Goal: Task Accomplishment & Management: Complete application form

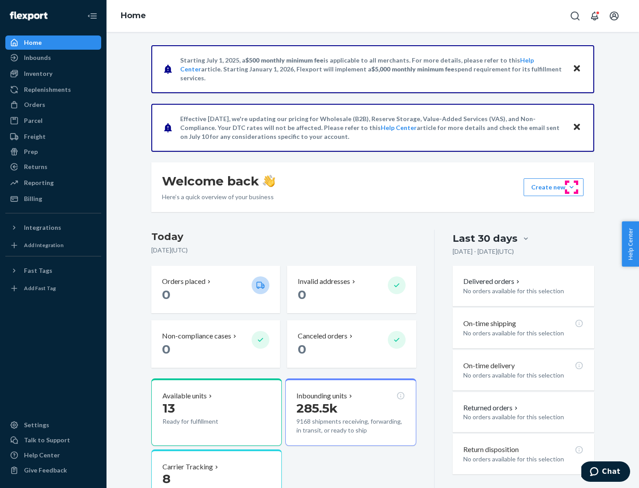
click at [572, 187] on button "Create new Create new inbound Create new order Create new product" at bounding box center [554, 187] width 60 height 18
click at [53, 58] on div "Inbounds" at bounding box center [53, 57] width 94 height 12
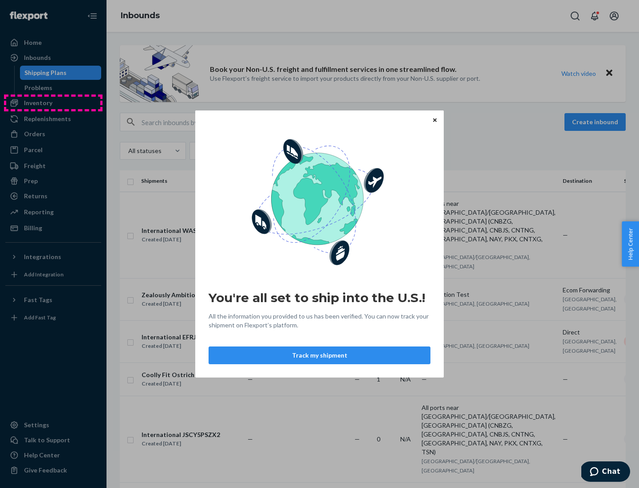
click at [53, 103] on div "You're all set to ship into the U.S.! All the information you provided to us ha…" at bounding box center [319, 244] width 639 height 488
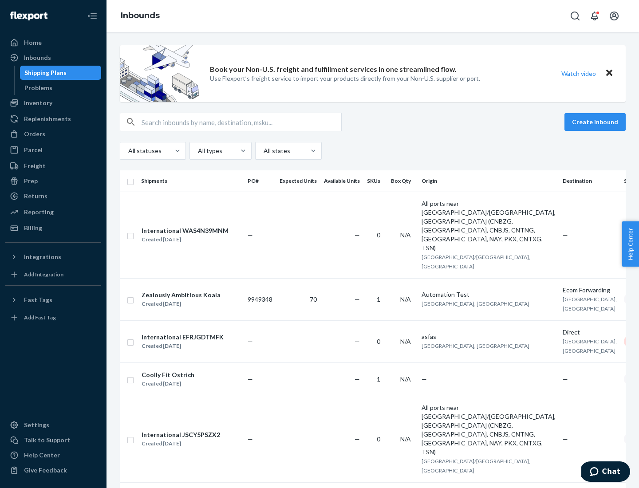
click at [373, 16] on div "Inbounds" at bounding box center [373, 16] width 533 height 32
click at [373, 151] on div "All statuses All types All states" at bounding box center [373, 151] width 506 height 18
click at [44, 73] on div "Shipping Plans" at bounding box center [45, 72] width 42 height 9
click at [596, 122] on button "Create inbound" at bounding box center [595, 122] width 61 height 18
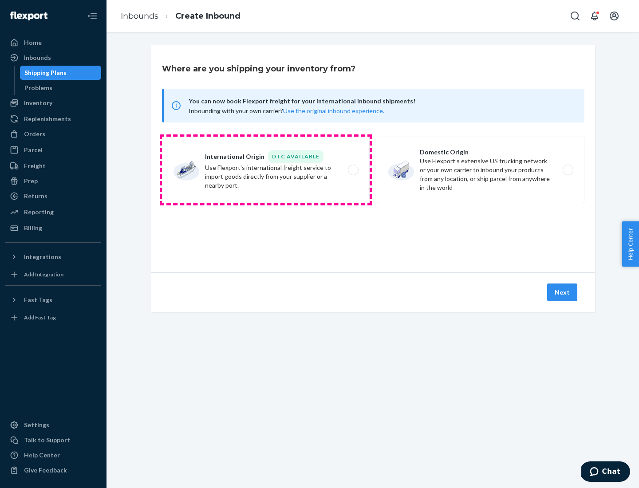
click at [266, 170] on label "International Origin DTC Available Use Flexport's international freight service…" at bounding box center [266, 170] width 208 height 67
click at [353, 170] on input "International Origin DTC Available Use Flexport's international freight service…" at bounding box center [356, 170] width 6 height 6
radio input "true"
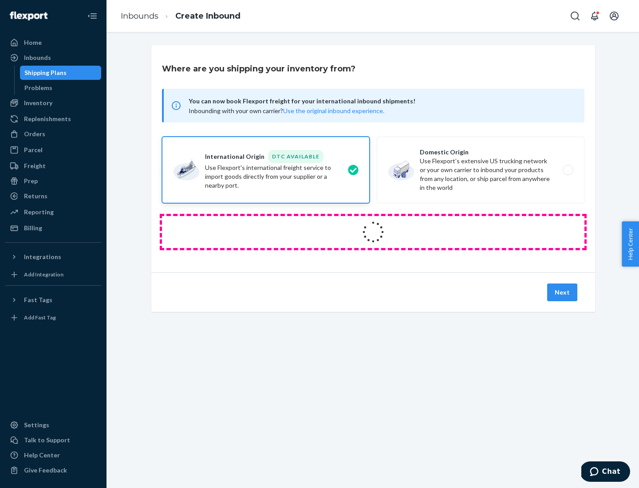
click at [373, 232] on icon at bounding box center [373, 232] width 26 height 26
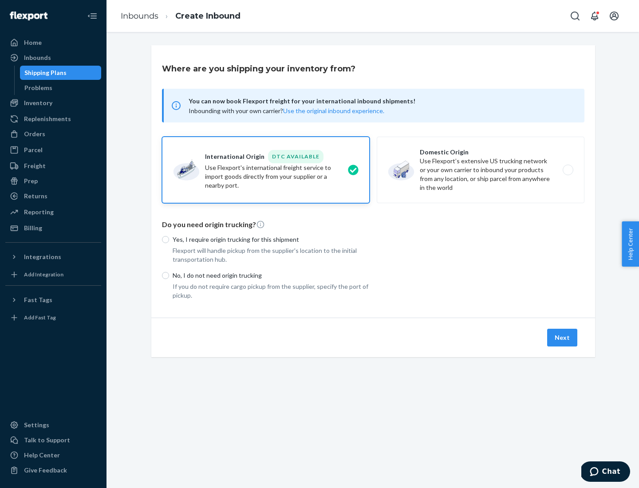
click at [271, 239] on p "Yes, I require origin trucking for this shipment" at bounding box center [271, 239] width 197 height 9
click at [169, 239] on input "Yes, I require origin trucking for this shipment" at bounding box center [165, 239] width 7 height 7
radio input "true"
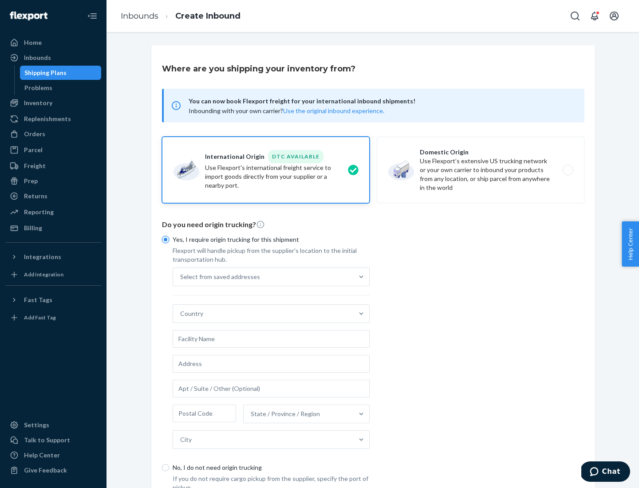
scroll to position [17, 0]
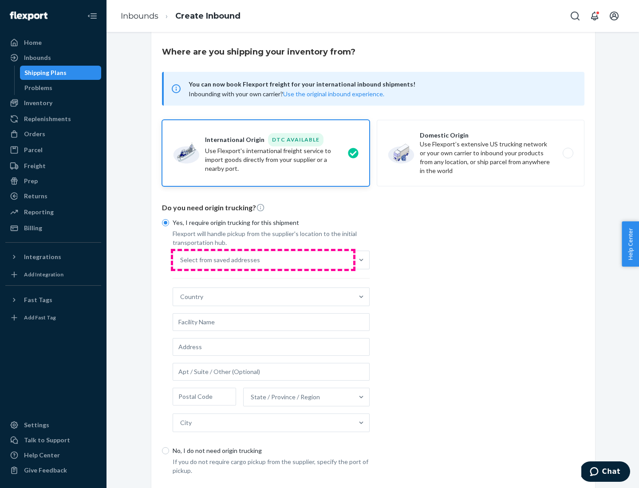
click at [263, 260] on div "Select from saved addresses" at bounding box center [263, 260] width 180 height 18
click at [181, 260] on input "Select from saved addresses" at bounding box center [180, 260] width 1 height 9
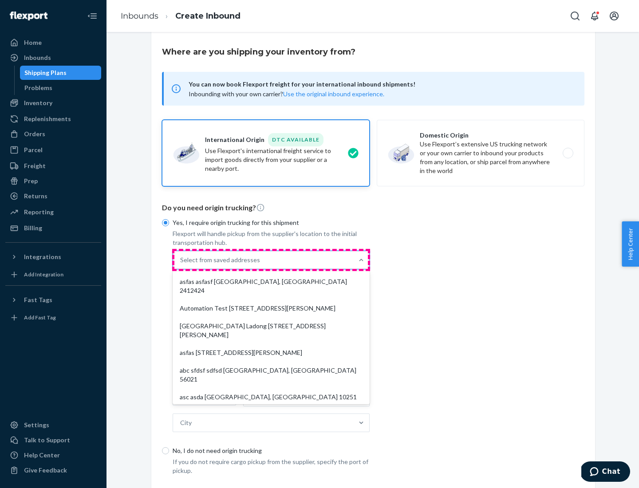
scroll to position [39, 0]
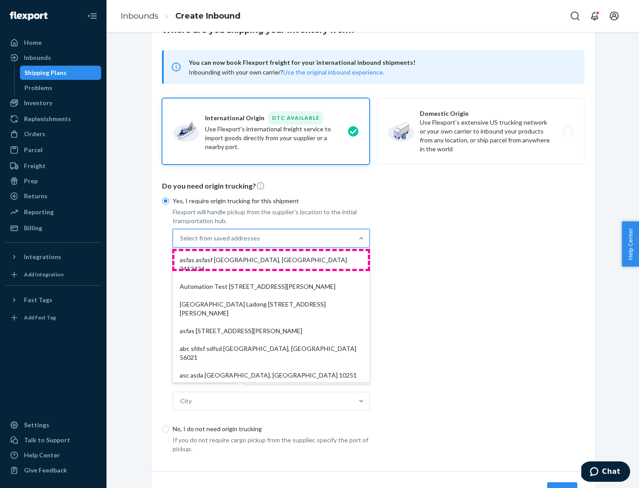
click at [271, 260] on div "asfas asfasf [GEOGRAPHIC_DATA], [GEOGRAPHIC_DATA] 2412424" at bounding box center [270, 264] width 193 height 27
click at [181, 243] on input "option asfas asfasf [GEOGRAPHIC_DATA], [GEOGRAPHIC_DATA] 2412424 focused, 1 of …" at bounding box center [180, 238] width 1 height 9
type input "asfas"
type input "asfasf"
type input "2412424"
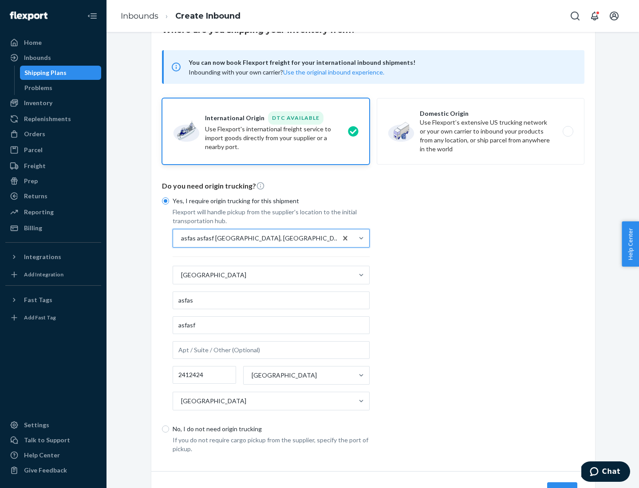
scroll to position [83, 0]
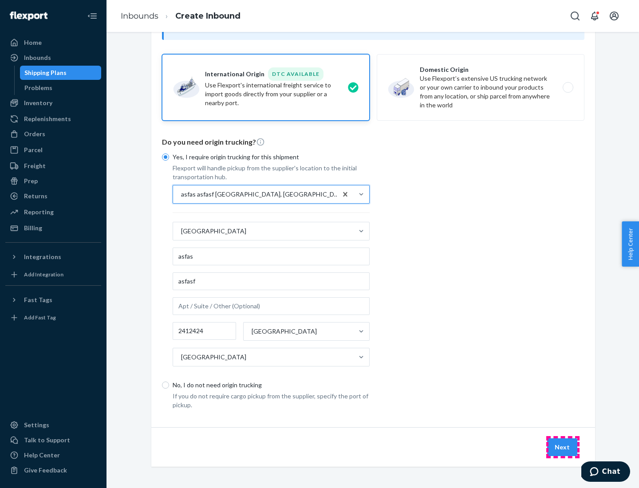
click at [563, 447] on button "Next" at bounding box center [562, 447] width 30 height 18
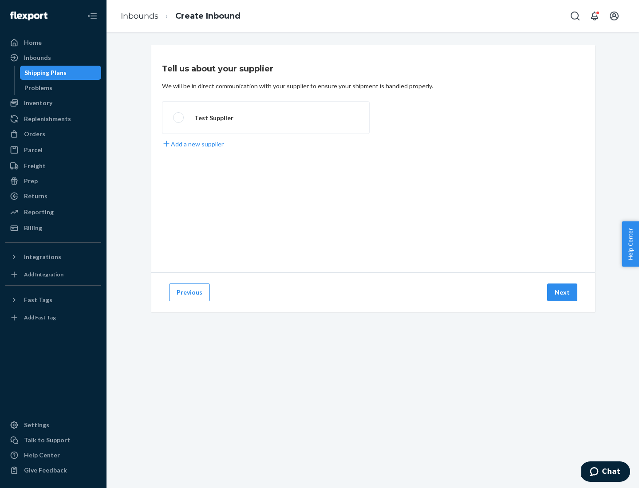
click at [266, 118] on label "Test Supplier" at bounding box center [266, 117] width 208 height 33
click at [179, 118] on input "Test Supplier" at bounding box center [176, 118] width 6 height 6
radio input "true"
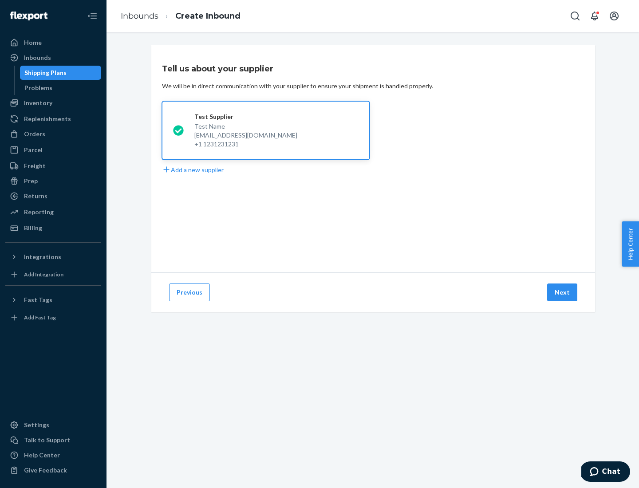
click at [563, 292] on button "Next" at bounding box center [562, 293] width 30 height 18
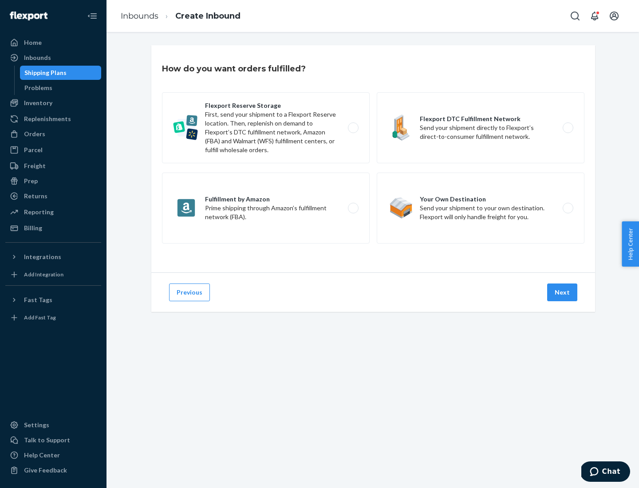
click at [266, 208] on label "Fulfillment by Amazon Prime shipping through Amazon’s fulfillment network (FBA)." at bounding box center [266, 208] width 208 height 71
click at [353, 208] on input "Fulfillment by Amazon Prime shipping through Amazon’s fulfillment network (FBA)." at bounding box center [356, 208] width 6 height 6
radio input "true"
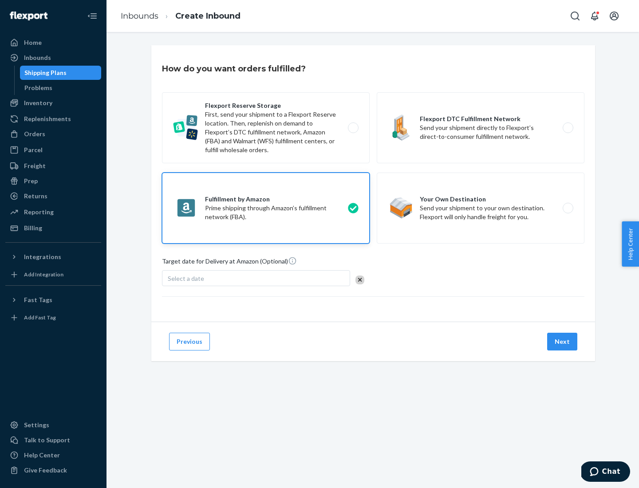
click at [563, 342] on button "Next" at bounding box center [562, 342] width 30 height 18
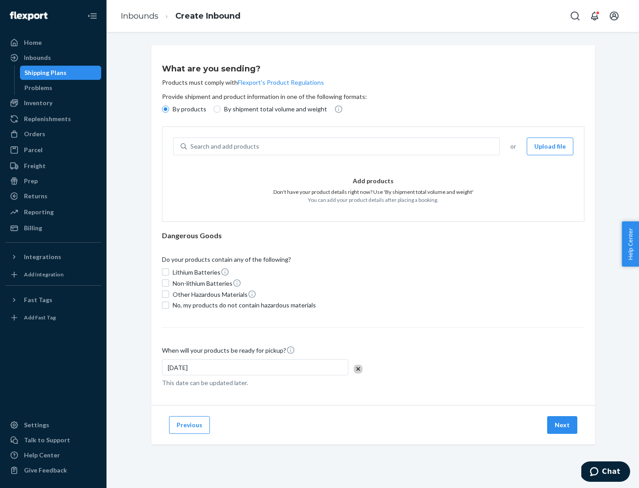
click at [273, 109] on p "By shipment total volume and weight" at bounding box center [275, 109] width 103 height 9
click at [221, 109] on input "By shipment total volume and weight" at bounding box center [216, 109] width 7 height 7
radio input "true"
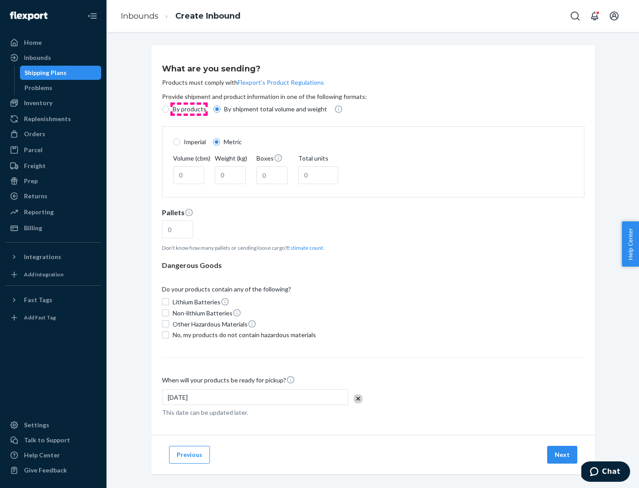
click at [189, 109] on p "By products" at bounding box center [190, 109] width 34 height 9
click at [169, 109] on input "By products" at bounding box center [165, 109] width 7 height 7
radio input "true"
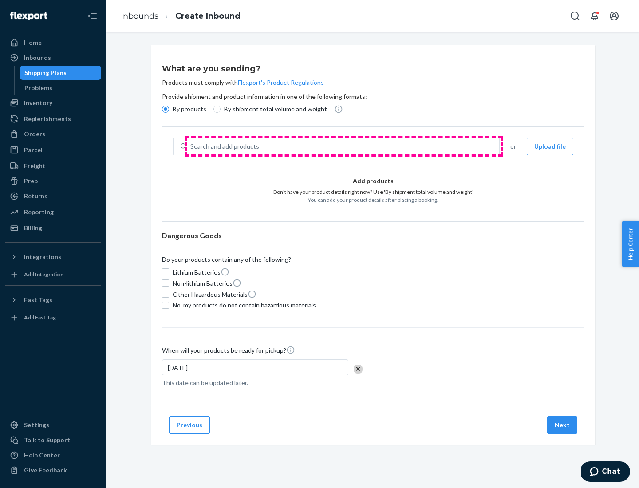
click at [344, 146] on div "Search and add products" at bounding box center [343, 146] width 312 height 16
click at [191, 146] on input "Search and add products" at bounding box center [190, 146] width 1 height 9
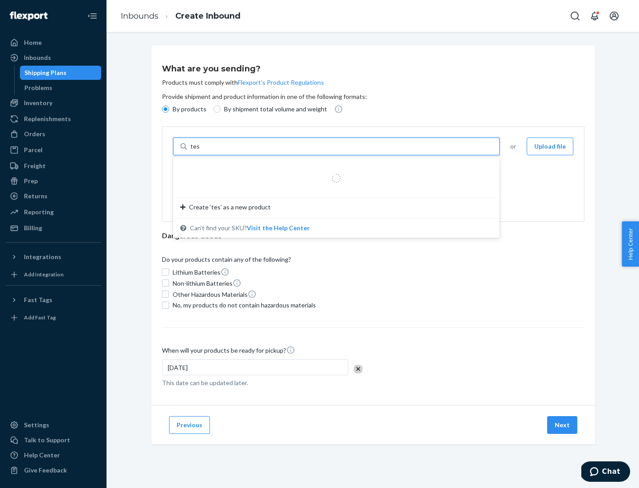
type input "test"
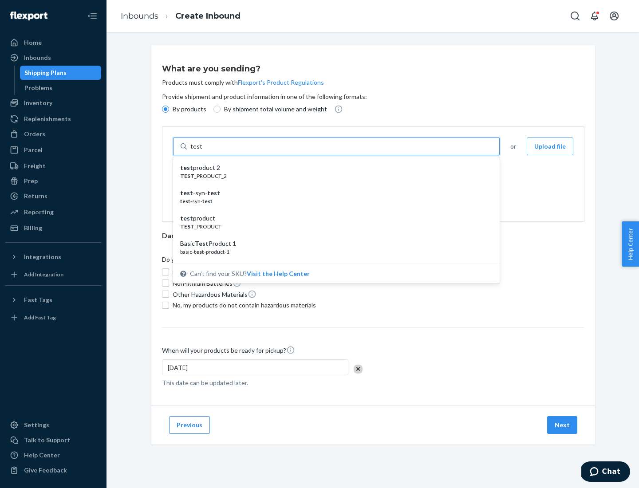
click at [333, 168] on div "test product 2" at bounding box center [332, 167] width 305 height 9
click at [202, 151] on input "test" at bounding box center [196, 146] width 12 height 9
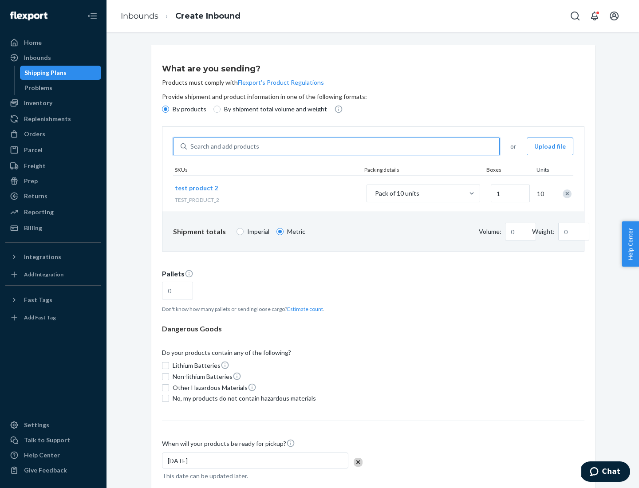
type input "0.02"
type input "22.23"
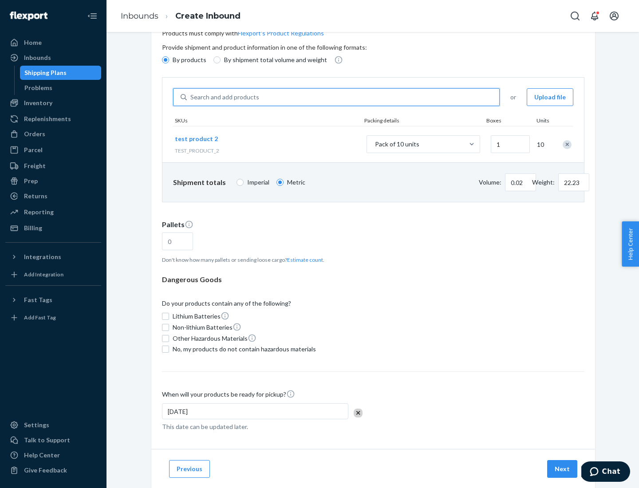
click at [303, 260] on button "Estimate count" at bounding box center [305, 260] width 36 height 8
type input "1"
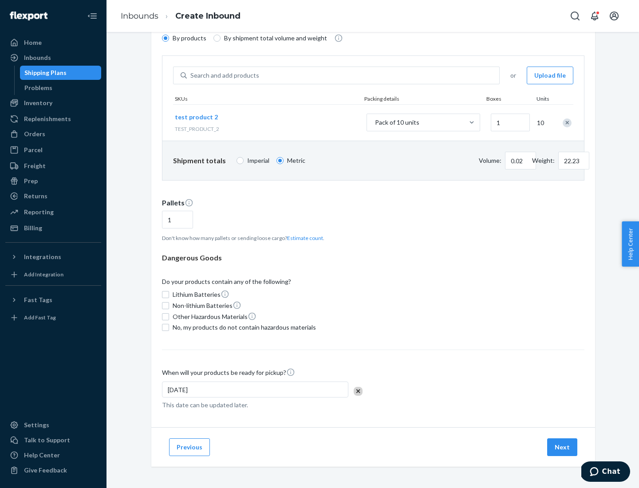
click at [243, 328] on span "No, my products do not contain hazardous materials" at bounding box center [244, 327] width 143 height 9
click at [169, 328] on input "No, my products do not contain hazardous materials" at bounding box center [165, 327] width 7 height 7
checkbox input "true"
click at [563, 447] on button "Next" at bounding box center [562, 447] width 30 height 18
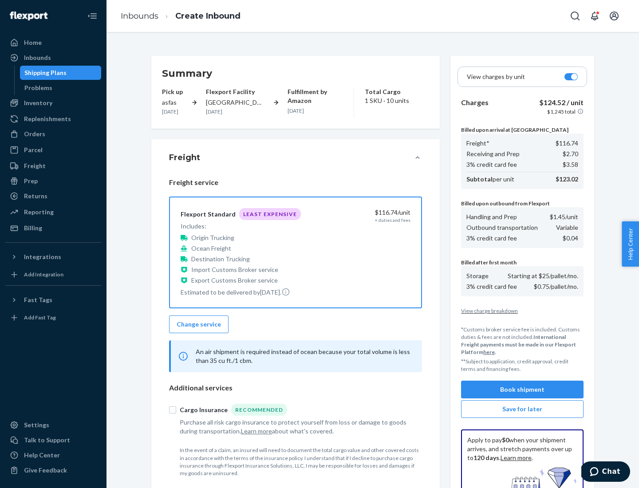
scroll to position [130, 0]
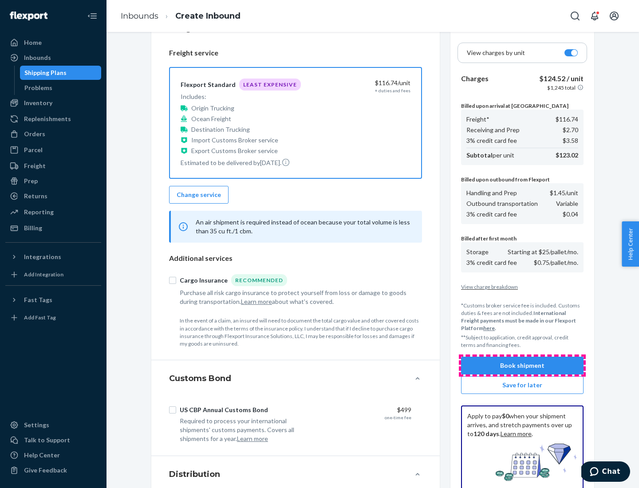
click at [522, 366] on button "Book shipment" at bounding box center [522, 366] width 122 height 18
